Goal: Use online tool/utility: Utilize a website feature to perform a specific function

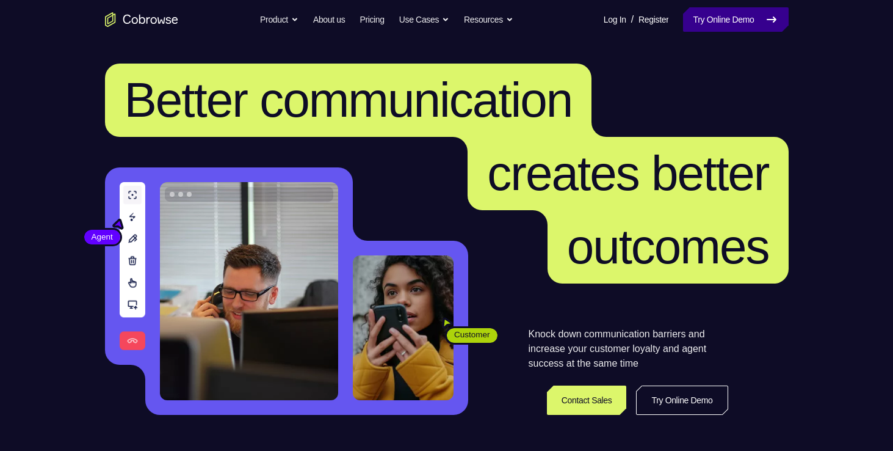
click at [723, 23] on link "Try Online Demo" at bounding box center [735, 19] width 105 height 24
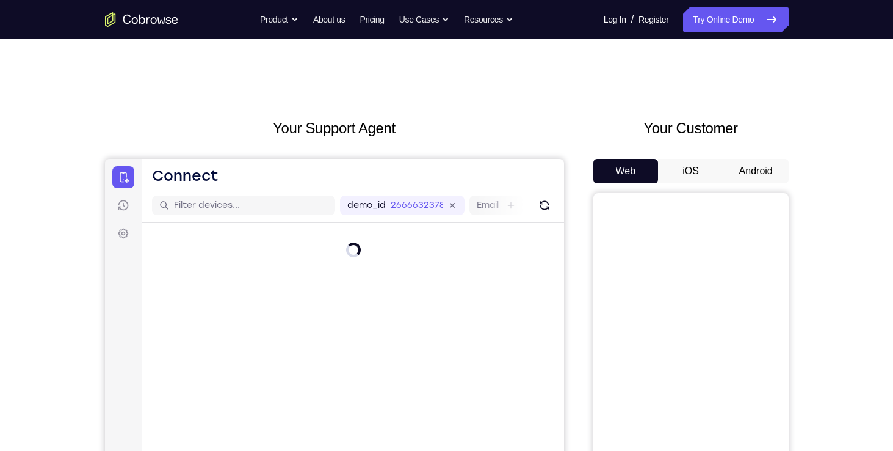
click at [764, 172] on button "Android" at bounding box center [755, 171] width 65 height 24
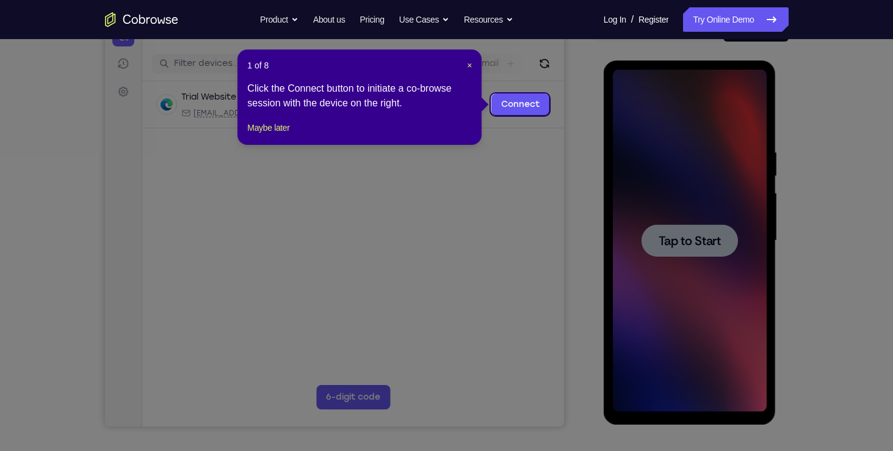
click at [473, 67] on div "1 of 8 × Click the Connect button to initiate a co-browse session with the devi…" at bounding box center [359, 96] width 244 height 95
click at [471, 66] on span "×" at bounding box center [469, 65] width 5 height 10
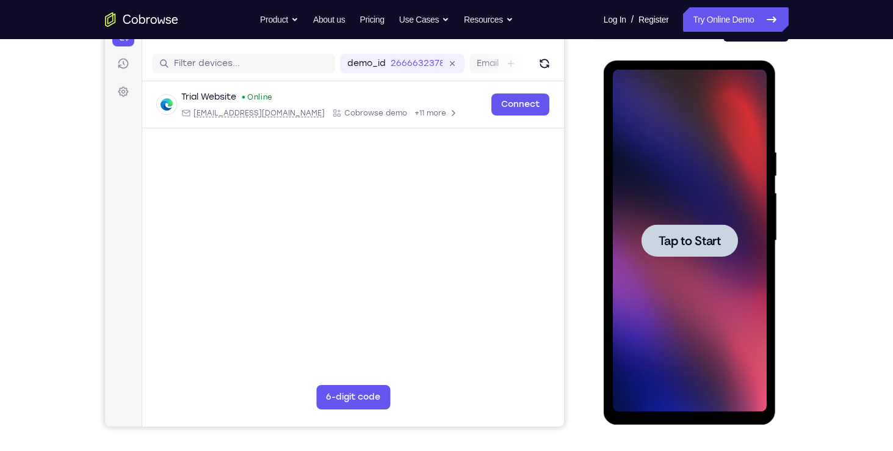
click at [739, 236] on div at bounding box center [690, 241] width 154 height 342
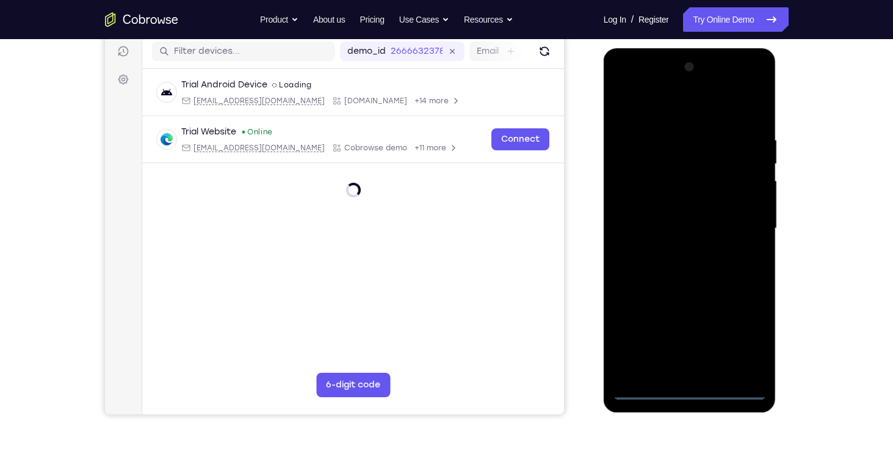
scroll to position [155, 0]
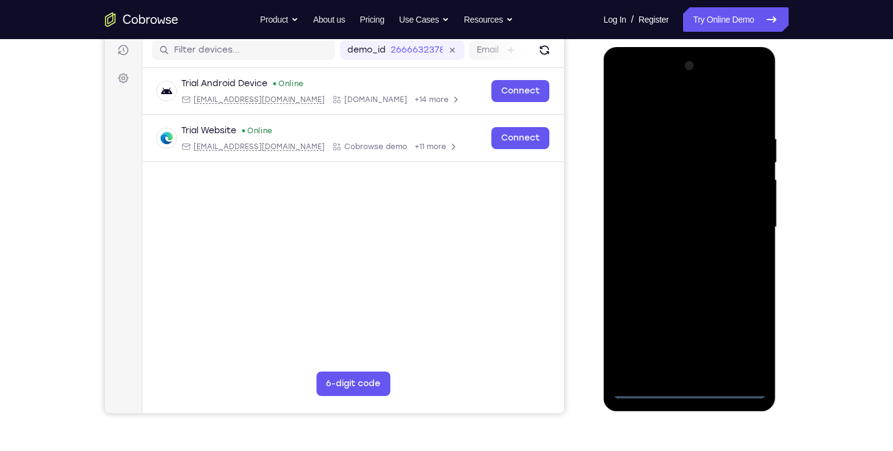
click at [692, 387] on div at bounding box center [690, 227] width 154 height 342
click at [741, 328] on div at bounding box center [690, 227] width 154 height 342
click at [658, 100] on div at bounding box center [690, 227] width 154 height 342
click at [741, 222] on div at bounding box center [690, 227] width 154 height 342
click at [704, 369] on div at bounding box center [690, 227] width 154 height 342
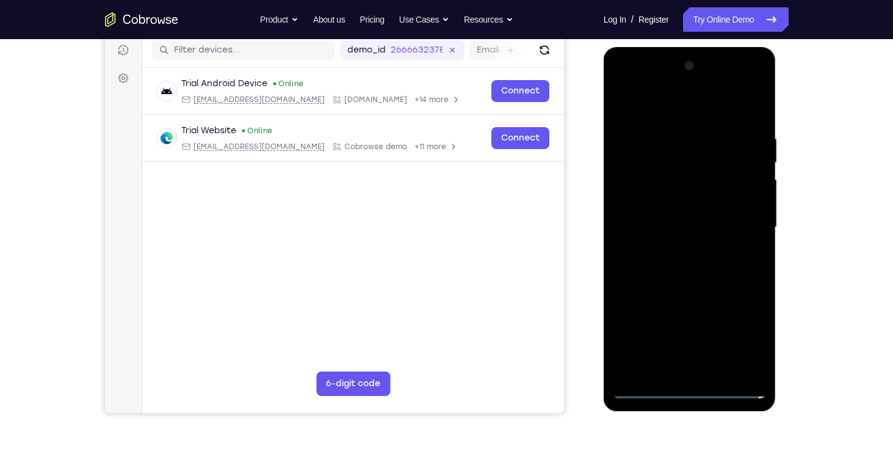
click at [700, 214] on div at bounding box center [690, 227] width 154 height 342
click at [706, 200] on div at bounding box center [690, 227] width 154 height 342
click at [689, 245] on div at bounding box center [690, 227] width 154 height 342
click at [687, 171] on div at bounding box center [690, 227] width 154 height 342
click at [657, 178] on div at bounding box center [690, 227] width 154 height 342
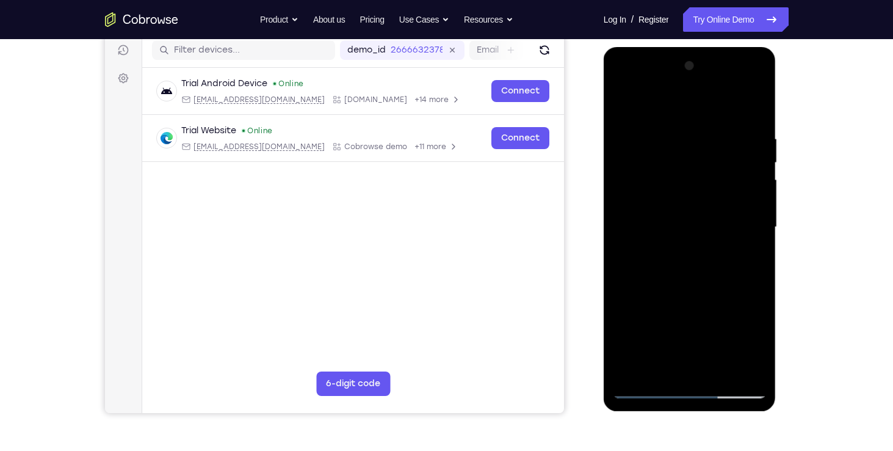
click at [755, 122] on div at bounding box center [690, 227] width 154 height 342
click at [720, 370] on div at bounding box center [690, 227] width 154 height 342
click at [690, 289] on div at bounding box center [690, 227] width 154 height 342
click at [696, 217] on div at bounding box center [690, 227] width 154 height 342
click at [685, 272] on div at bounding box center [690, 227] width 154 height 342
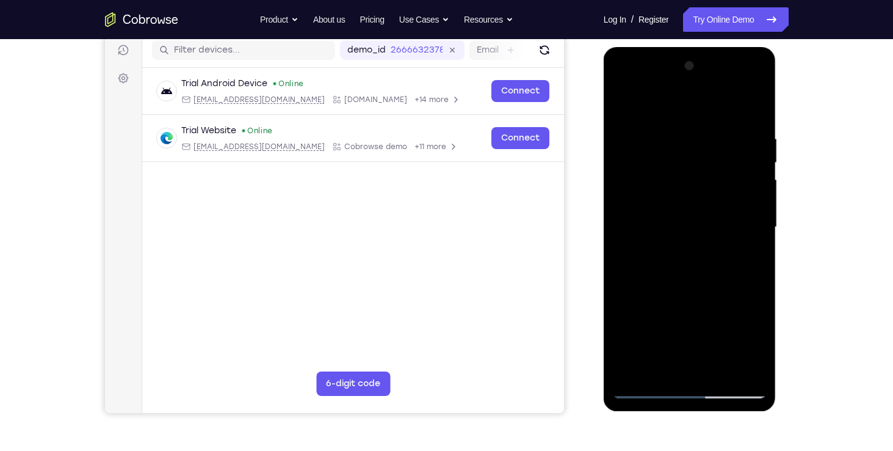
click at [711, 288] on div at bounding box center [690, 227] width 154 height 342
click at [744, 288] on div at bounding box center [690, 227] width 154 height 342
click at [711, 167] on div at bounding box center [690, 227] width 154 height 342
click at [745, 270] on div at bounding box center [690, 227] width 154 height 342
click at [647, 219] on div at bounding box center [690, 227] width 154 height 342
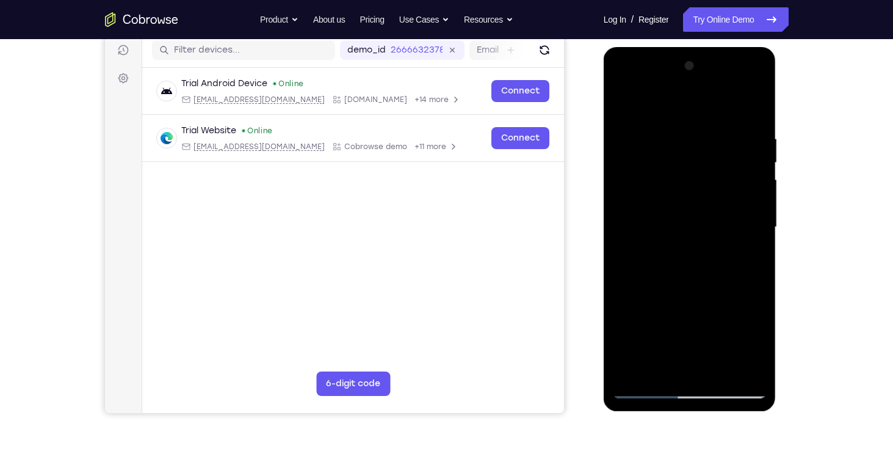
drag, startPoint x: 720, startPoint y: 162, endPoint x: 714, endPoint y: 107, distance: 54.7
click at [714, 107] on div at bounding box center [690, 227] width 154 height 342
click at [679, 367] on div at bounding box center [690, 227] width 154 height 342
click at [649, 256] on div at bounding box center [690, 227] width 154 height 342
click at [621, 104] on div at bounding box center [690, 227] width 154 height 342
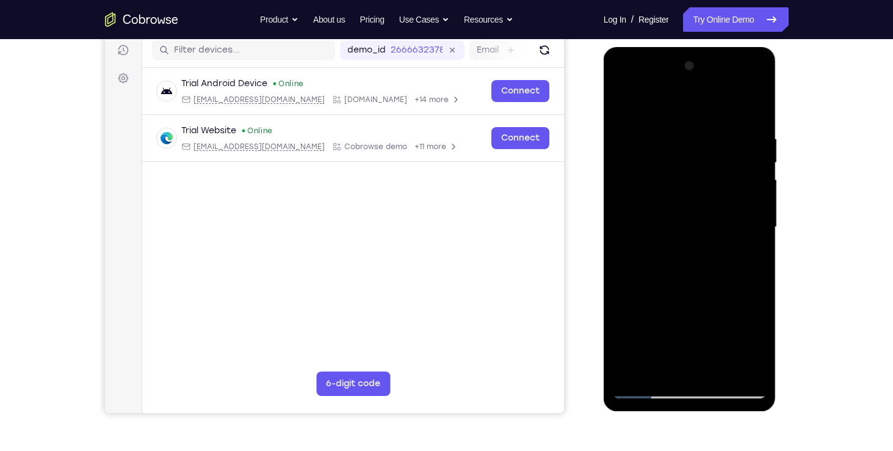
click at [676, 216] on div at bounding box center [690, 227] width 154 height 342
click at [662, 363] on div at bounding box center [690, 227] width 154 height 342
click at [658, 362] on div at bounding box center [690, 227] width 154 height 342
click at [721, 295] on div at bounding box center [690, 227] width 154 height 342
click at [625, 107] on div at bounding box center [690, 227] width 154 height 342
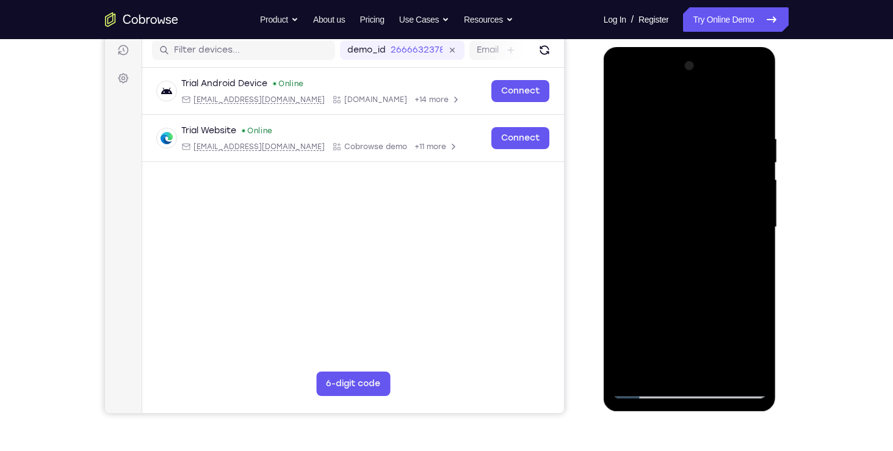
click at [648, 387] on div at bounding box center [690, 227] width 154 height 342
click at [625, 106] on div at bounding box center [690, 227] width 154 height 342
click at [623, 100] on div at bounding box center [690, 227] width 154 height 342
click at [679, 123] on div at bounding box center [690, 227] width 154 height 342
click at [755, 186] on div at bounding box center [690, 227] width 154 height 342
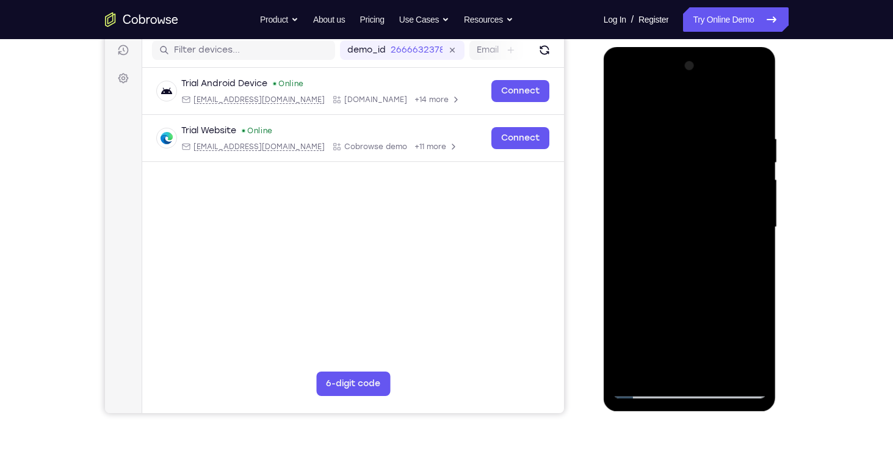
click at [752, 110] on div at bounding box center [690, 227] width 154 height 342
drag, startPoint x: 717, startPoint y: 274, endPoint x: 726, endPoint y: 188, distance: 86.0
click at [726, 188] on div at bounding box center [690, 227] width 154 height 342
click at [759, 197] on div at bounding box center [690, 227] width 154 height 342
click at [622, 310] on div at bounding box center [690, 227] width 154 height 342
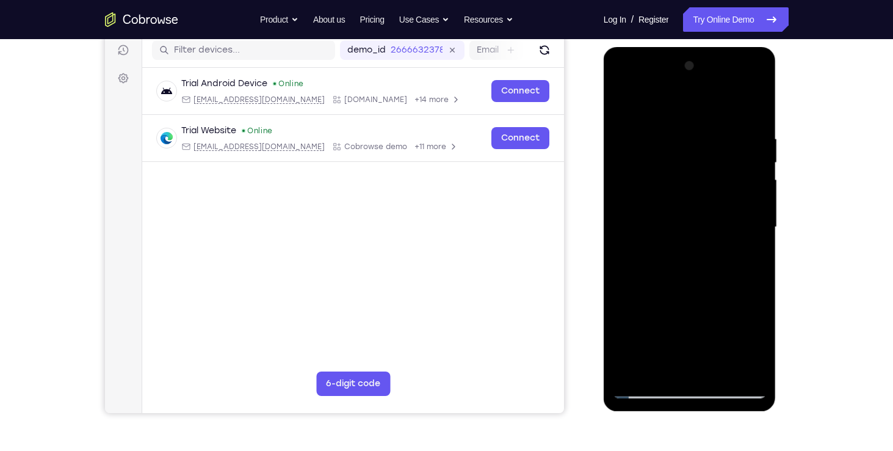
drag, startPoint x: 706, startPoint y: 295, endPoint x: 681, endPoint y: 134, distance: 162.4
click at [681, 134] on div at bounding box center [690, 227] width 154 height 342
drag, startPoint x: 695, startPoint y: 273, endPoint x: 690, endPoint y: 117, distance: 156.4
click at [690, 117] on div at bounding box center [690, 227] width 154 height 342
drag, startPoint x: 706, startPoint y: 250, endPoint x: 708, endPoint y: 98, distance: 152.6
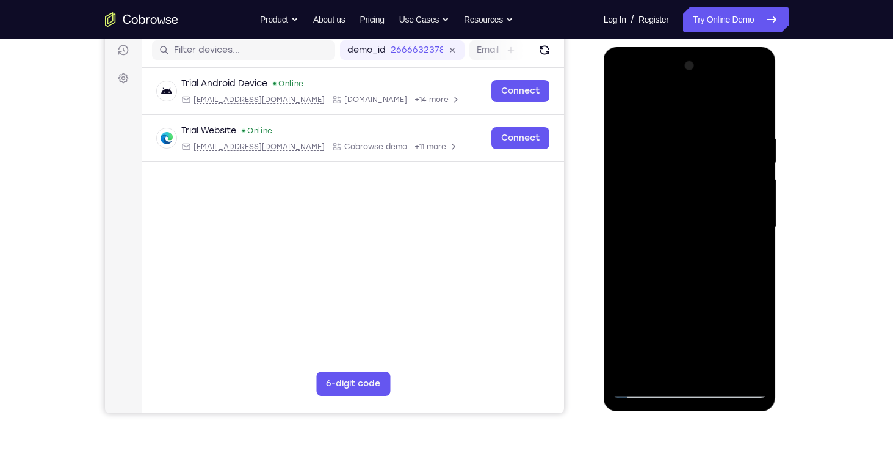
click at [708, 98] on div at bounding box center [690, 227] width 154 height 342
drag, startPoint x: 711, startPoint y: 268, endPoint x: 719, endPoint y: 168, distance: 100.5
click at [719, 168] on div at bounding box center [690, 227] width 154 height 342
drag, startPoint x: 639, startPoint y: 256, endPoint x: 648, endPoint y: 135, distance: 121.8
click at [648, 135] on div at bounding box center [690, 227] width 154 height 342
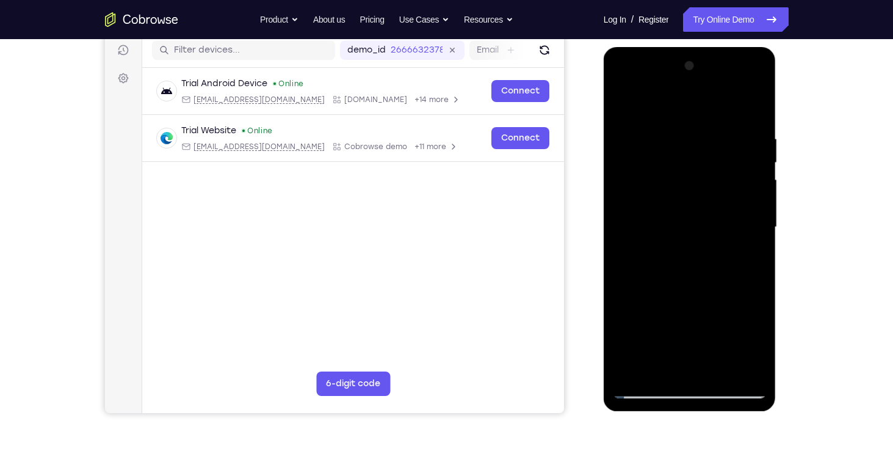
drag, startPoint x: 684, startPoint y: 273, endPoint x: 676, endPoint y: 79, distance: 193.7
click at [676, 79] on div at bounding box center [690, 227] width 154 height 342
drag, startPoint x: 686, startPoint y: 275, endPoint x: 689, endPoint y: 98, distance: 177.1
click at [689, 98] on div at bounding box center [690, 227] width 154 height 342
drag, startPoint x: 701, startPoint y: 189, endPoint x: 703, endPoint y: 220, distance: 31.2
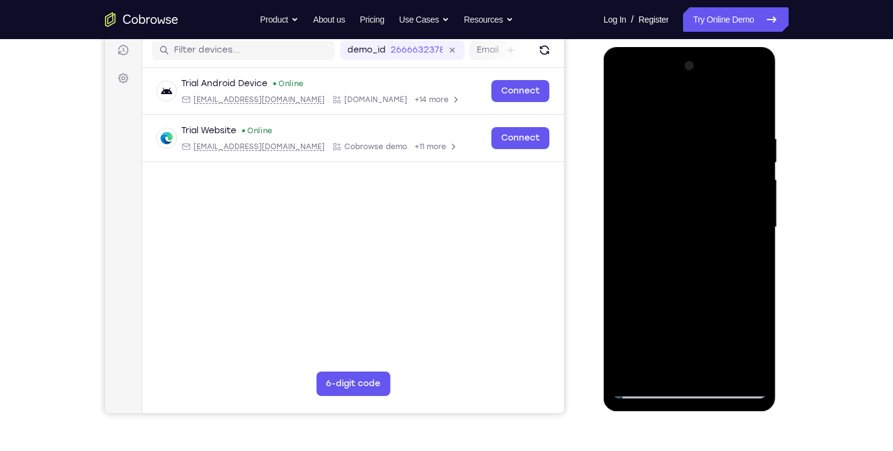
click at [703, 220] on div at bounding box center [690, 227] width 154 height 342
drag, startPoint x: 705, startPoint y: 255, endPoint x: 706, endPoint y: 230, distance: 25.1
click at [706, 230] on div at bounding box center [690, 227] width 154 height 342
drag, startPoint x: 669, startPoint y: 314, endPoint x: 668, endPoint y: 151, distance: 163.0
click at [668, 151] on div at bounding box center [690, 227] width 154 height 342
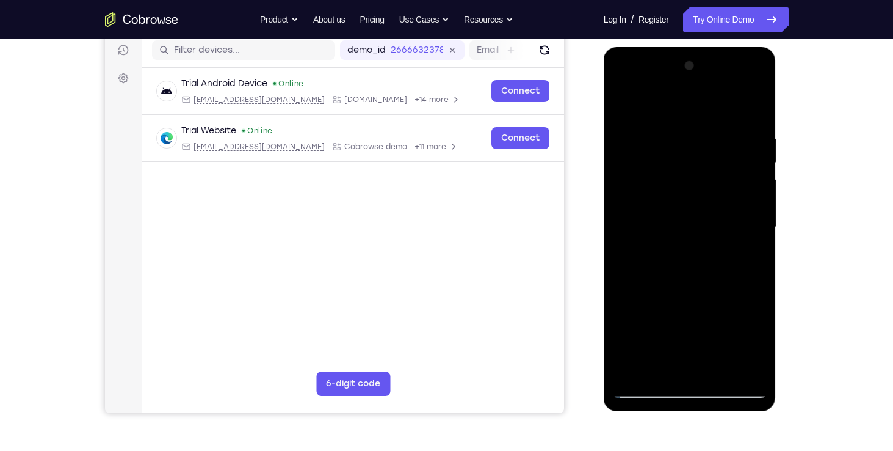
drag, startPoint x: 671, startPoint y: 292, endPoint x: 674, endPoint y: 142, distance: 150.2
click at [674, 142] on div at bounding box center [690, 227] width 154 height 342
click at [632, 369] on div at bounding box center [690, 227] width 154 height 342
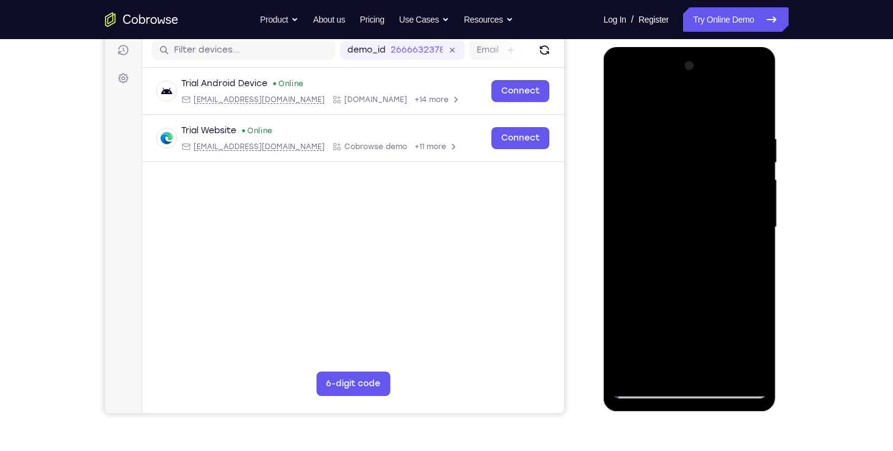
click at [632, 369] on div at bounding box center [690, 227] width 154 height 342
